Goal: Check status: Check status

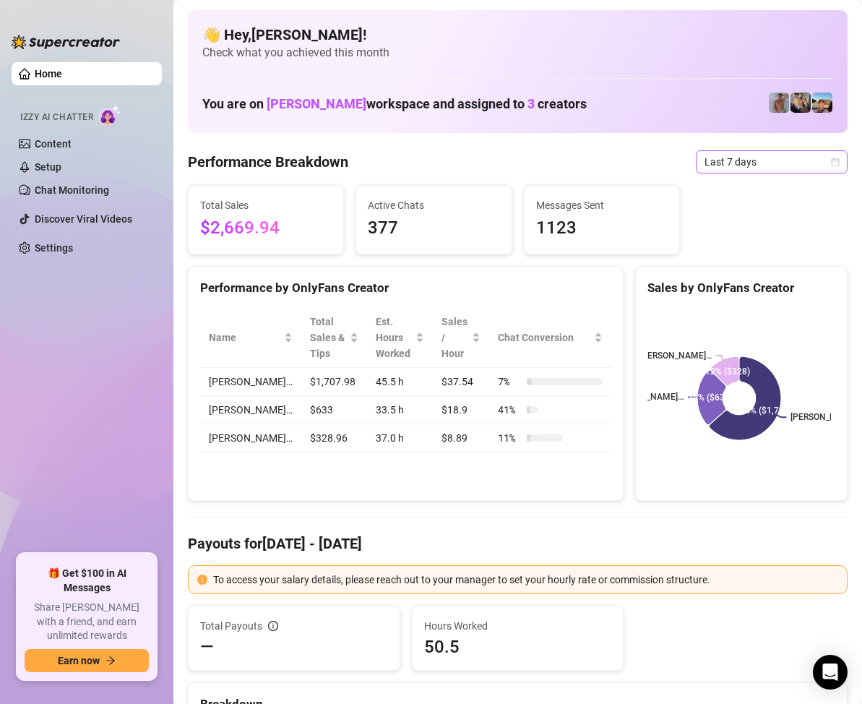
click at [831, 163] on icon "calendar" at bounding box center [835, 162] width 9 height 9
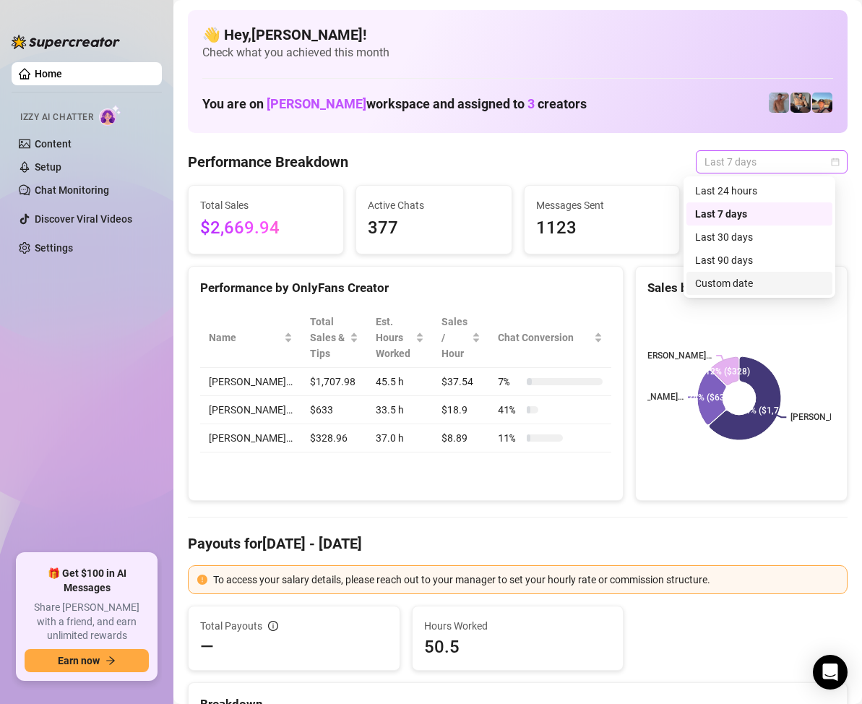
click at [740, 283] on div "Custom date" at bounding box center [759, 283] width 129 height 16
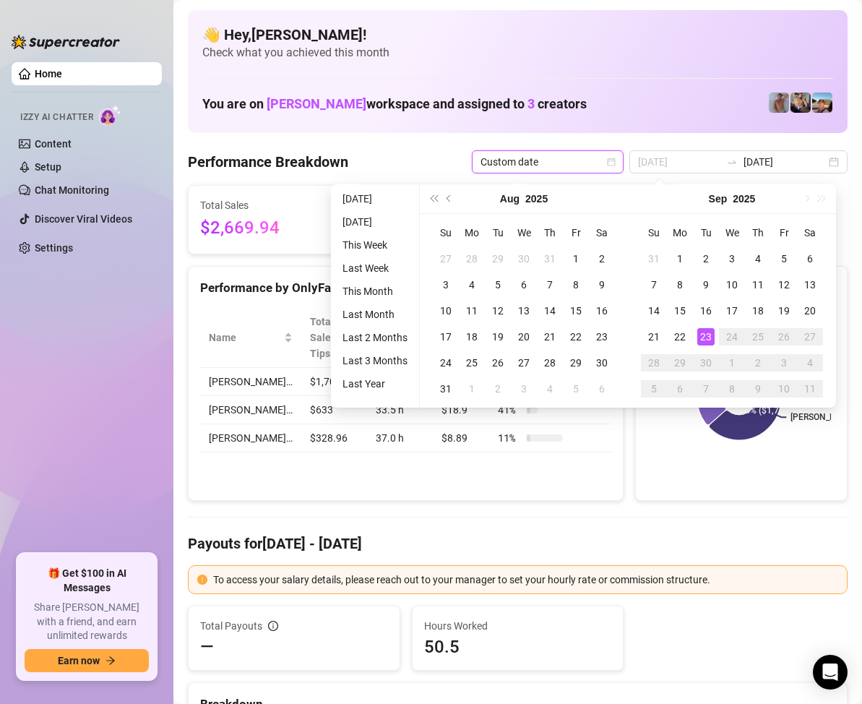
type input "[DATE]"
click at [706, 332] on div "23" at bounding box center [706, 336] width 17 height 17
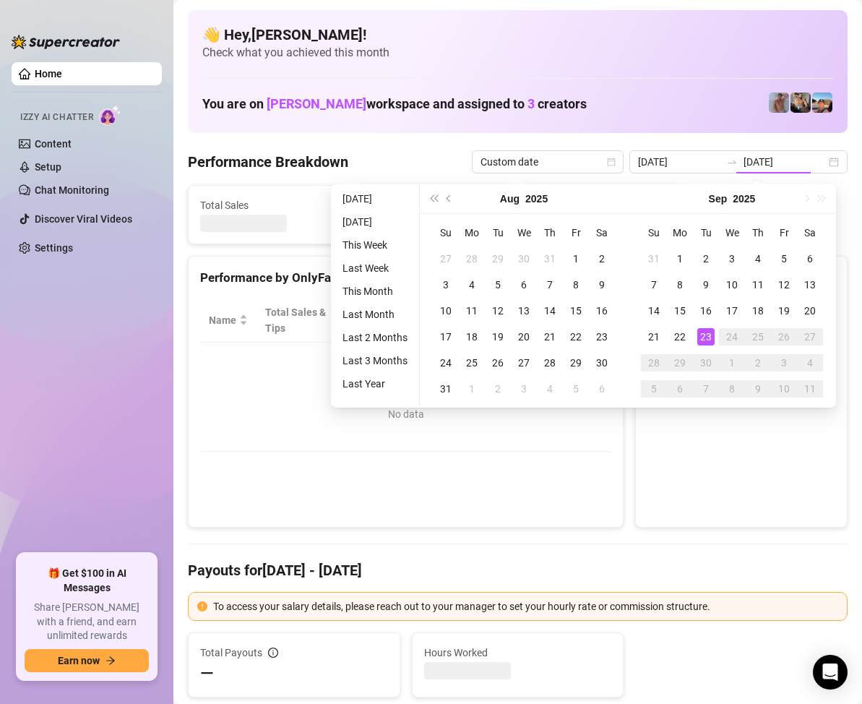
type input "[DATE]"
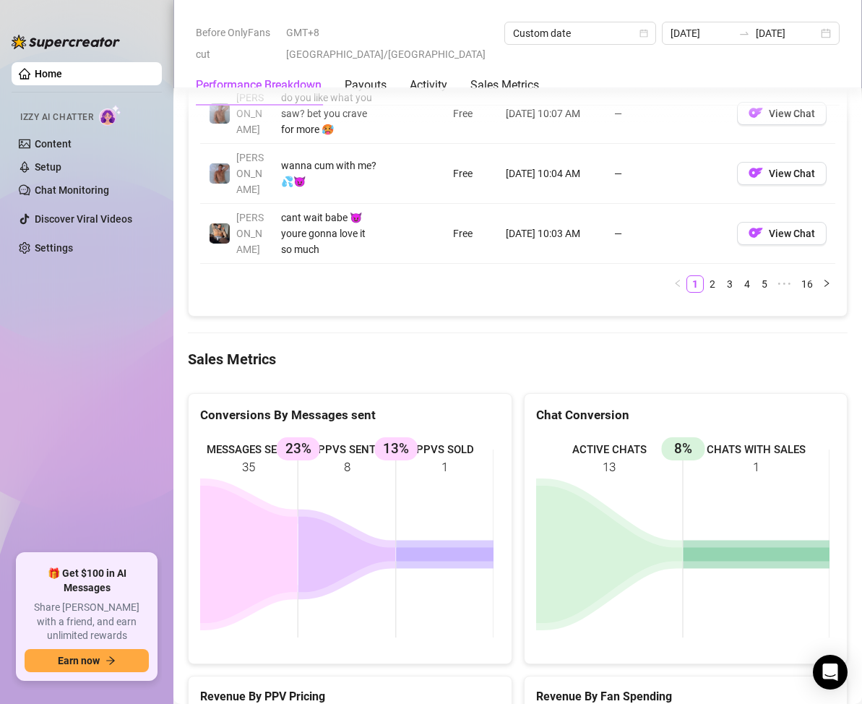
scroll to position [1590, 0]
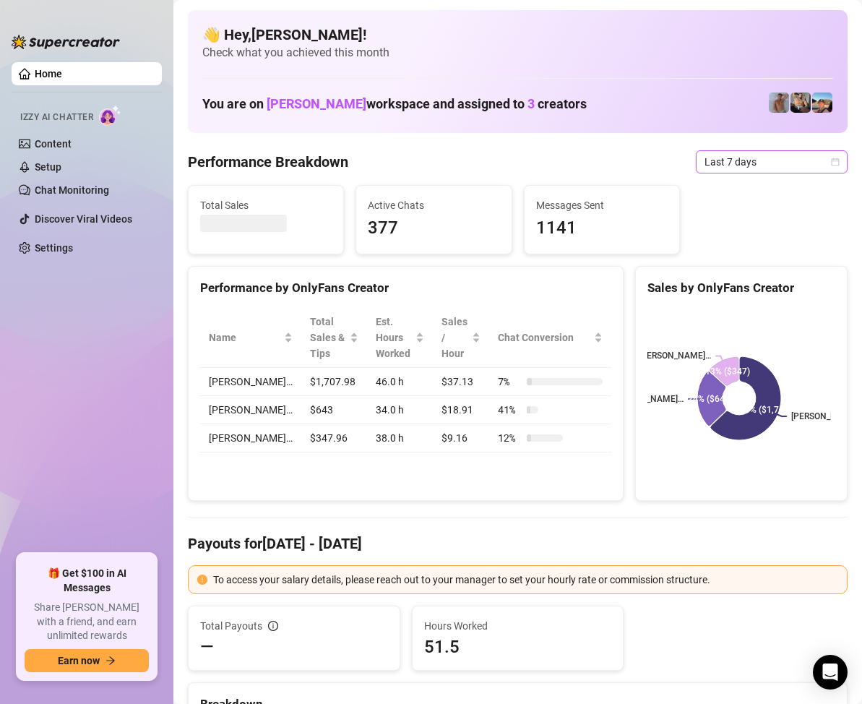
click at [831, 158] on icon "calendar" at bounding box center [835, 162] width 9 height 9
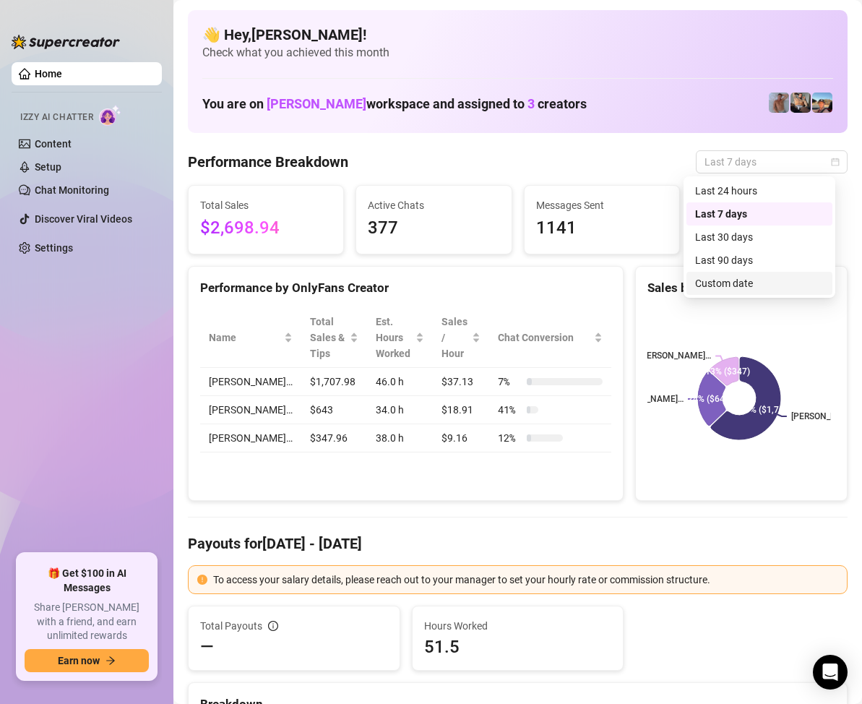
click at [759, 285] on div "Custom date" at bounding box center [759, 283] width 129 height 16
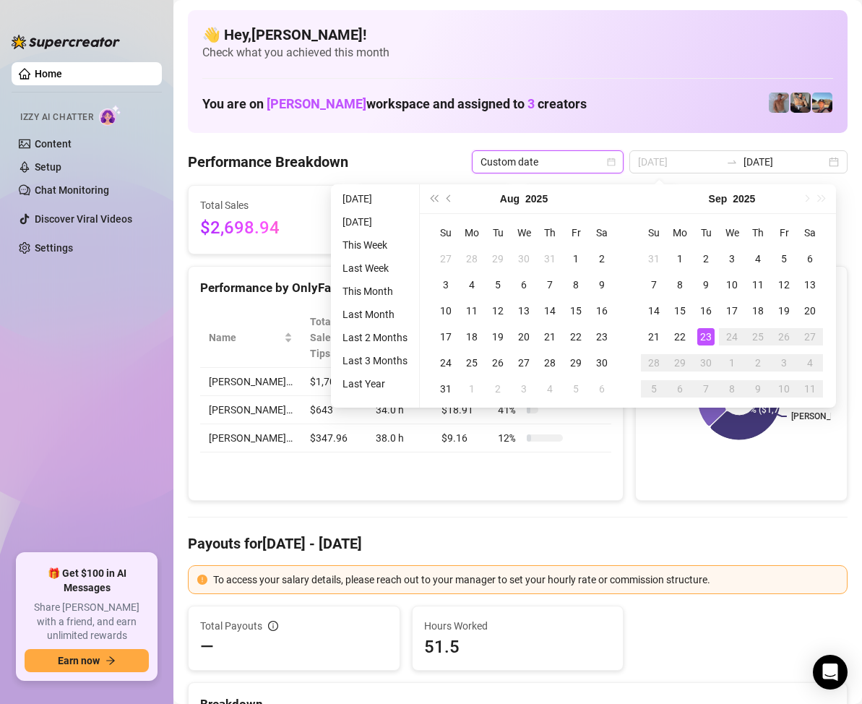
type input "[DATE]"
click at [707, 333] on div "23" at bounding box center [706, 336] width 17 height 17
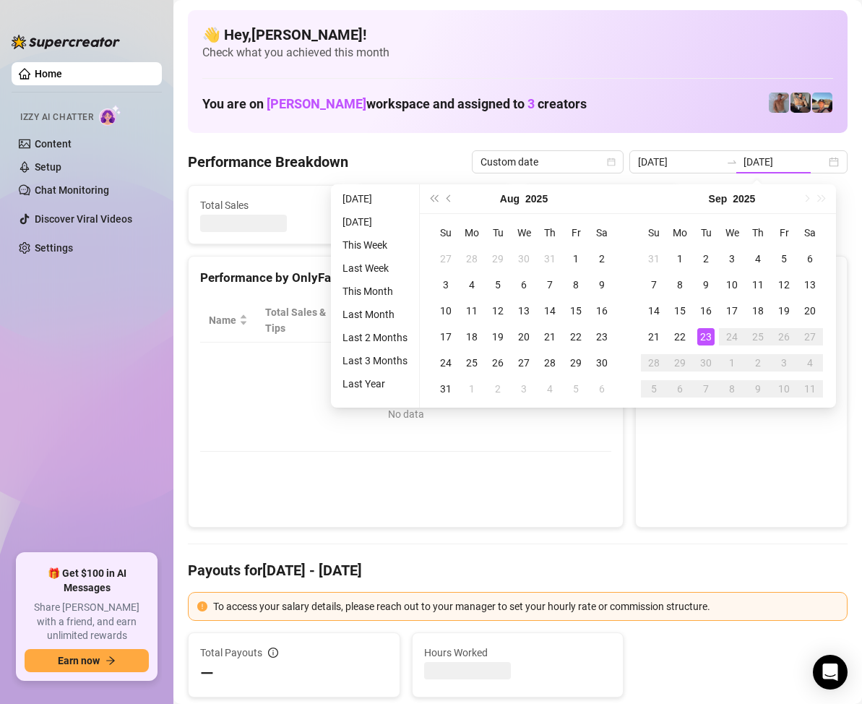
type input "[DATE]"
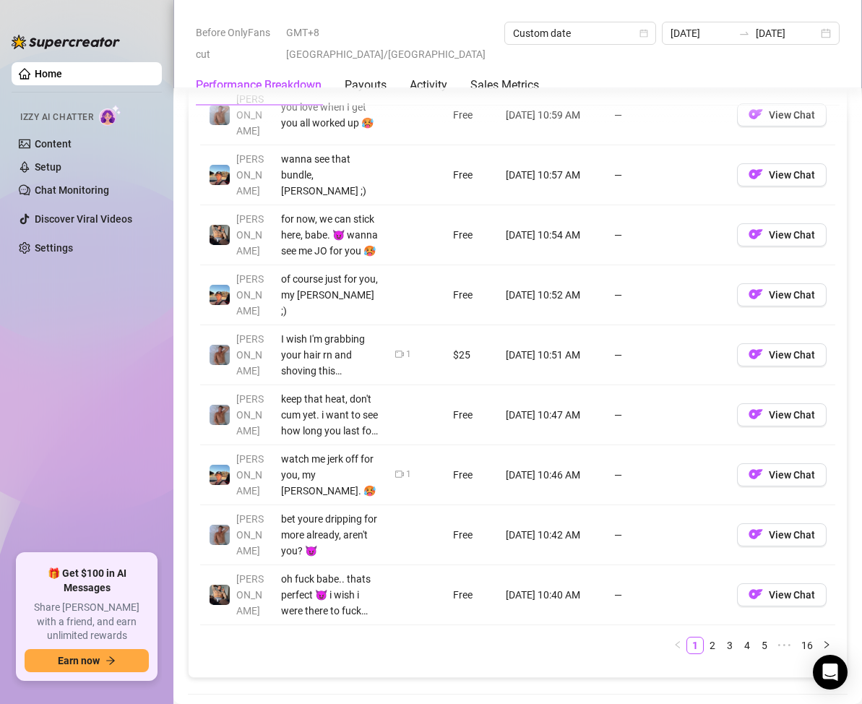
scroll to position [1879, 0]
